Goal: Task Accomplishment & Management: Use online tool/utility

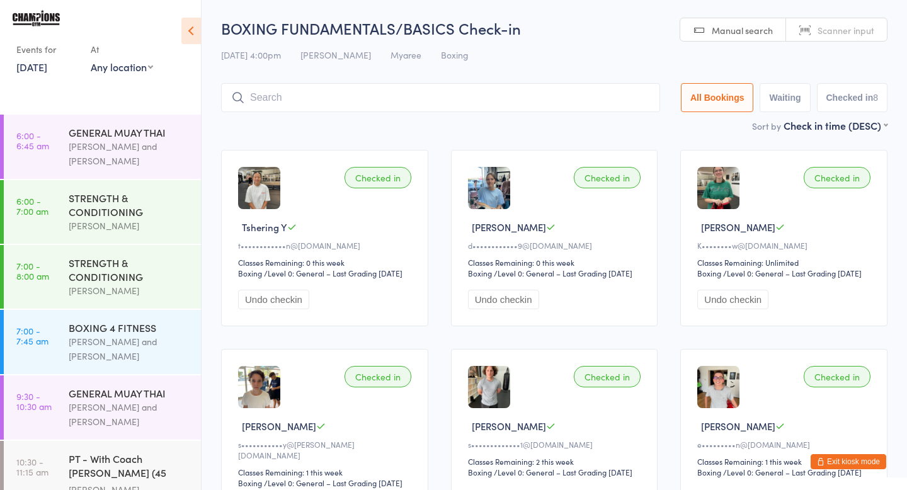
click at [860, 459] on button "Exit kiosk mode" at bounding box center [848, 461] width 76 height 15
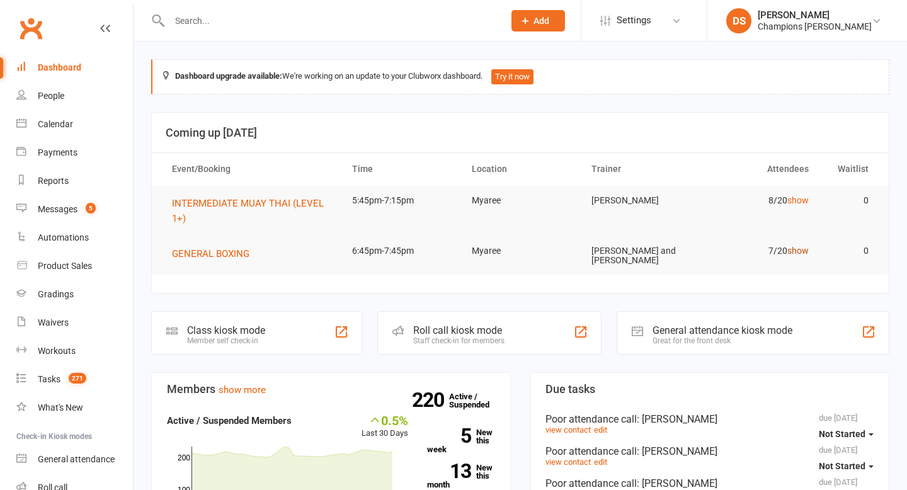
click at [802, 249] on link "show" at bounding box center [797, 251] width 21 height 10
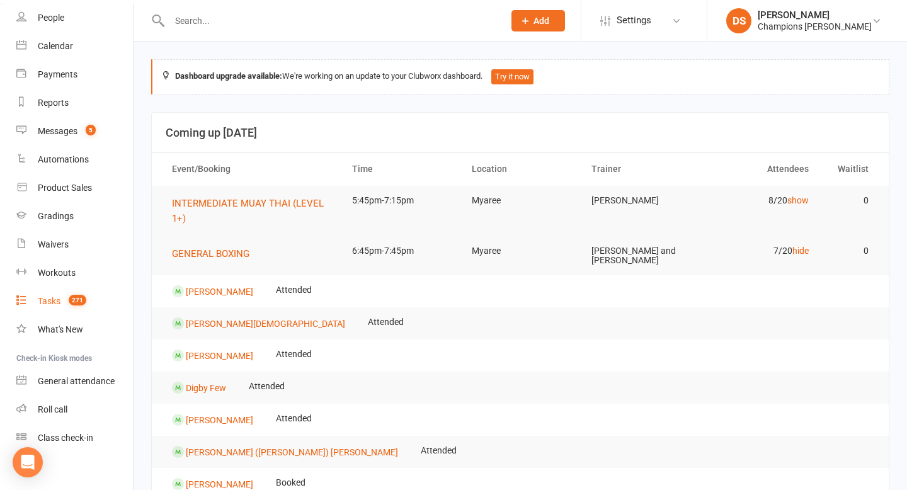
scroll to position [88, 0]
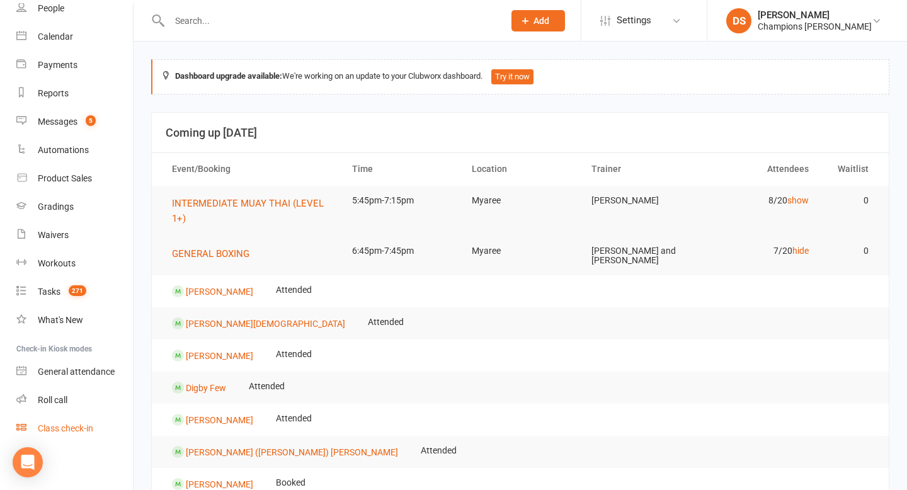
click at [71, 431] on div "Class check-in" at bounding box center [65, 428] width 55 height 10
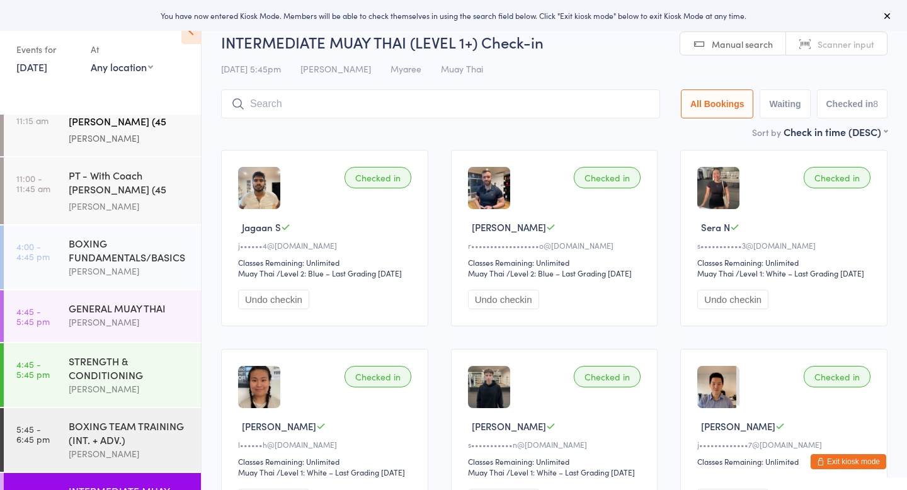
scroll to position [465, 0]
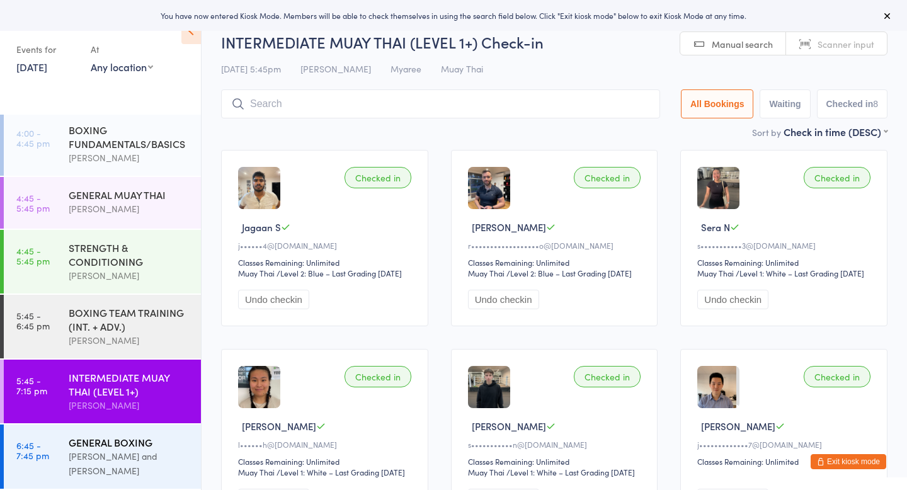
click at [136, 461] on div "[PERSON_NAME] and [PERSON_NAME]" at bounding box center [130, 463] width 122 height 29
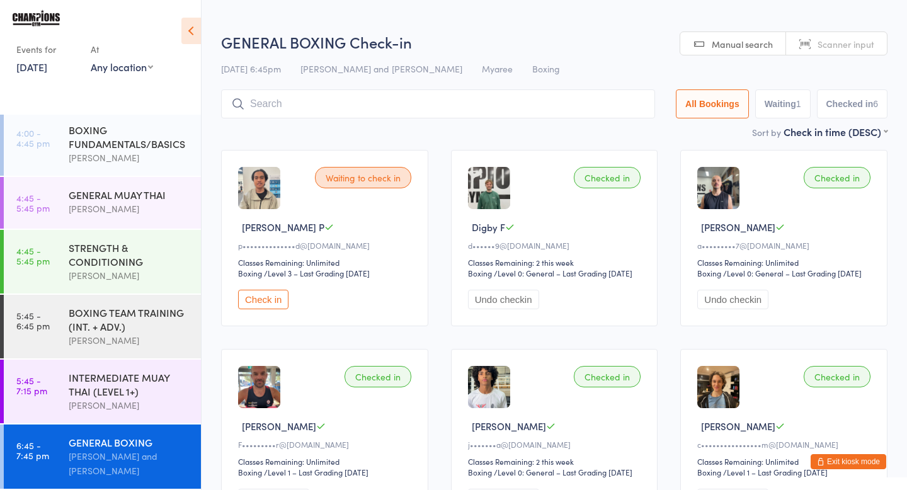
click at [258, 309] on button "Check in" at bounding box center [263, 300] width 50 height 20
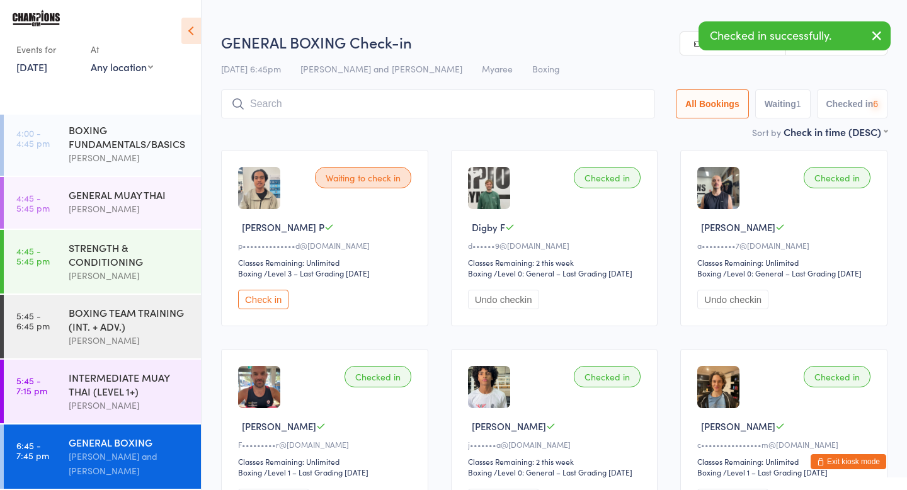
click at [403, 110] on input "search" at bounding box center [438, 103] width 434 height 29
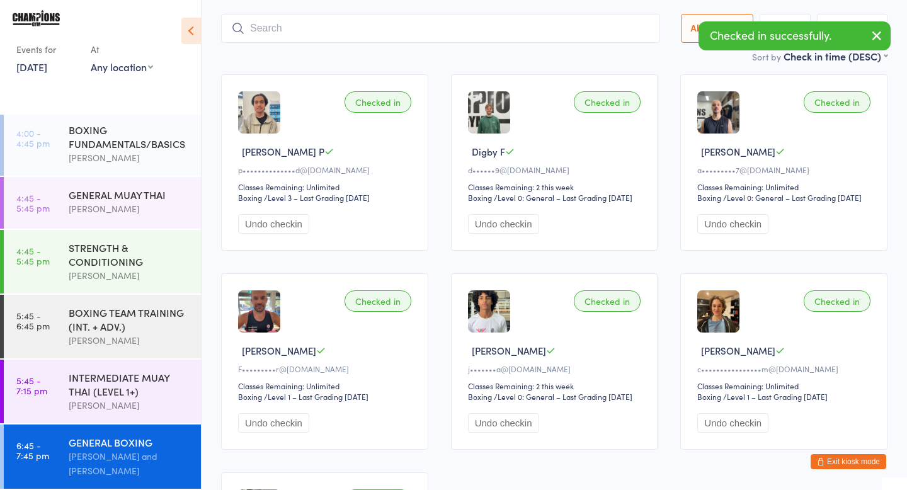
scroll to position [90, 0]
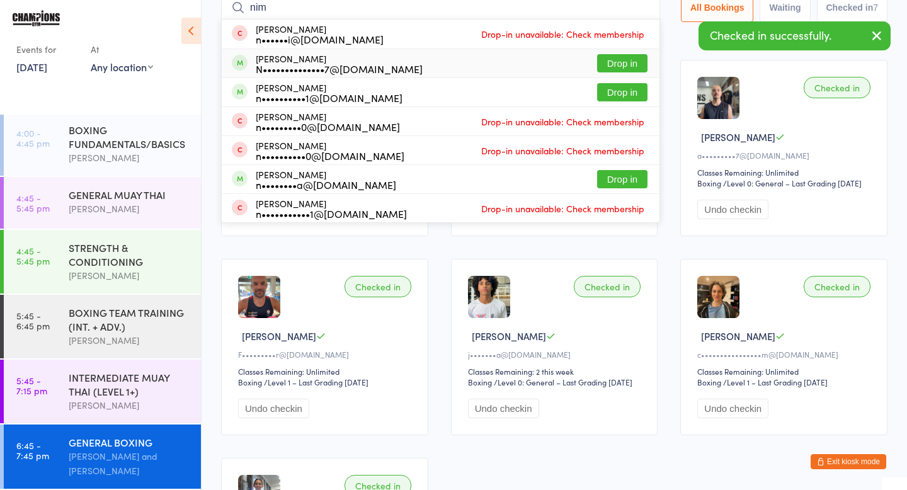
type input "nim"
click at [624, 60] on button "Drop in" at bounding box center [622, 63] width 50 height 18
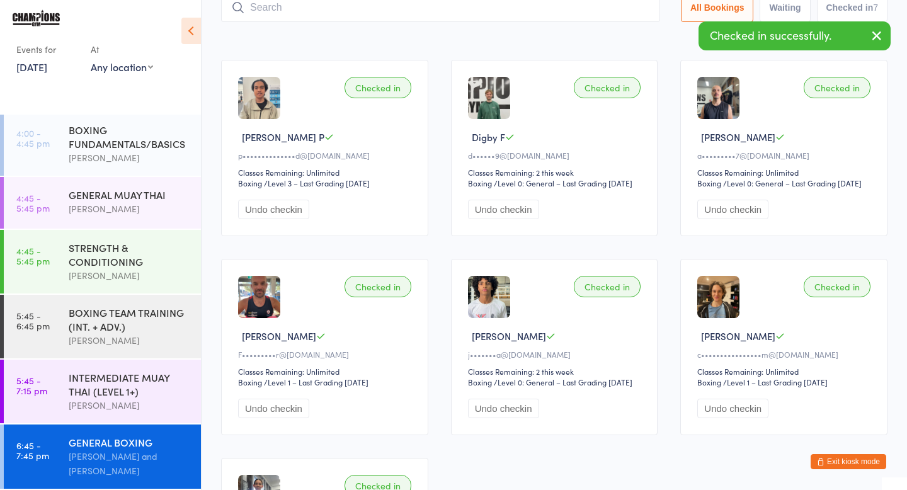
scroll to position [84, 0]
